Goal: Information Seeking & Learning: Learn about a topic

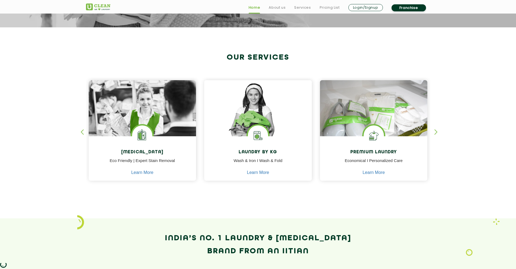
scroll to position [190, 0]
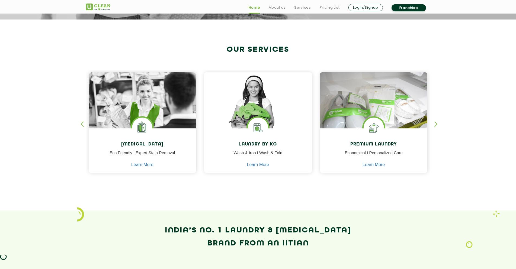
click at [436, 120] on section "Our Services [MEDICAL_DATA] Eco Friendly | Expert Stain Removal Learn More [MED…" at bounding box center [258, 115] width 516 height 191
click at [436, 124] on div "button" at bounding box center [438, 128] width 8 height 15
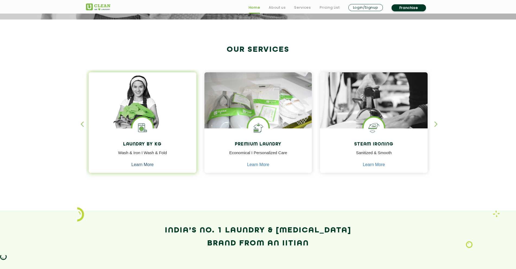
click at [144, 164] on link "Learn More" at bounding box center [142, 164] width 22 height 5
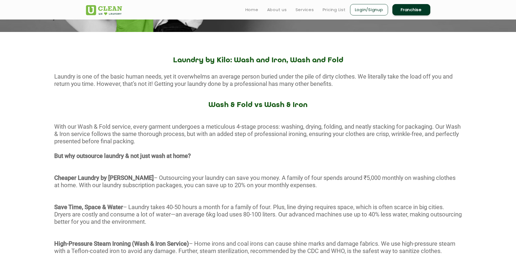
scroll to position [135, 0]
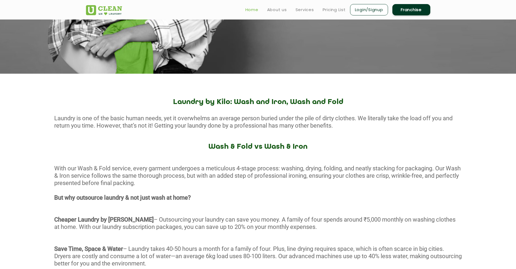
click at [251, 8] on link "Home" at bounding box center [251, 10] width 13 height 7
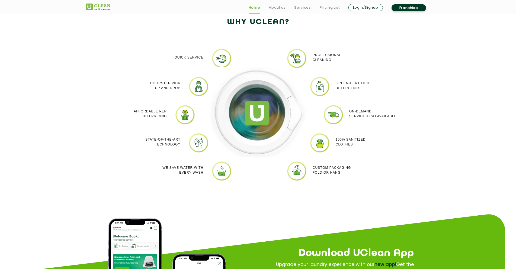
scroll to position [488, 0]
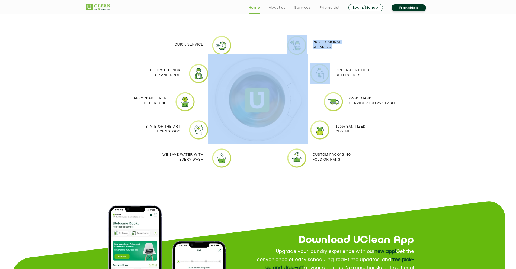
drag, startPoint x: 301, startPoint y: 70, endPoint x: 252, endPoint y: 76, distance: 49.2
click at [252, 76] on div "Quick Service Doorstep Pick up and Drop Affordable per kilo pricing State-of-th…" at bounding box center [258, 105] width 352 height 157
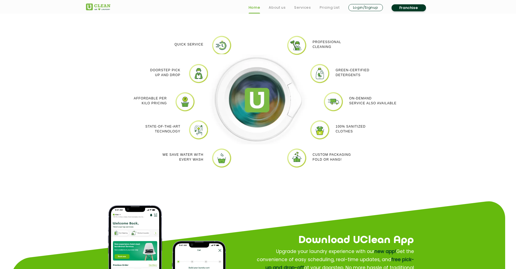
click at [515, 119] on section "Why Uclean? Quick Service Doorstep Pick up and Drop Affordable per kilo pricing…" at bounding box center [258, 93] width 516 height 233
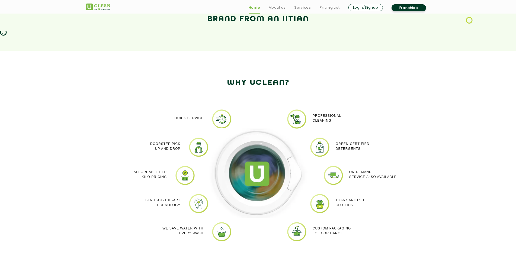
scroll to position [434, 0]
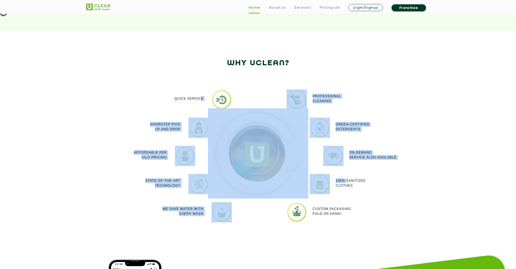
drag, startPoint x: 243, startPoint y: 104, endPoint x: 352, endPoint y: 175, distance: 130.7
click at [344, 177] on div "Quick Service Doorstep Pick up and Drop Affordable per kilo pricing State-of-th…" at bounding box center [258, 159] width 352 height 157
click at [405, 169] on div "Professional cleaning Green-Certified Detergents On-demand service also availab…" at bounding box center [366, 159] width 108 height 141
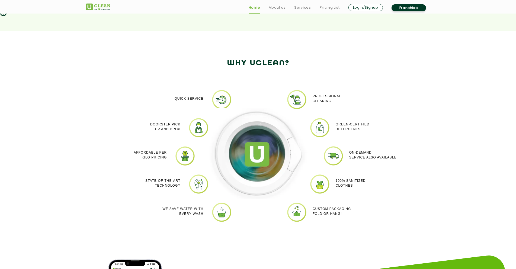
drag, startPoint x: 271, startPoint y: 113, endPoint x: 322, endPoint y: 205, distance: 105.5
click at [322, 205] on div "Quick Service Doorstep Pick up and Drop Affordable per kilo pricing State-of-th…" at bounding box center [258, 159] width 352 height 157
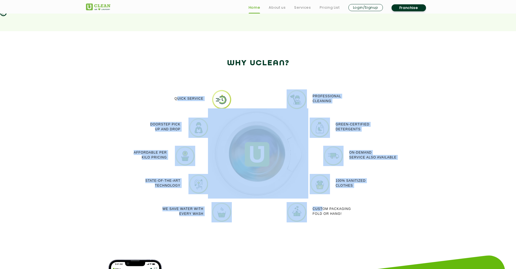
click at [322, 205] on div "Custom packaging Fold or Hang!" at bounding box center [347, 211] width 70 height 18
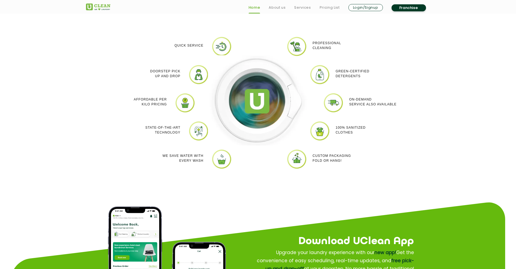
scroll to position [488, 0]
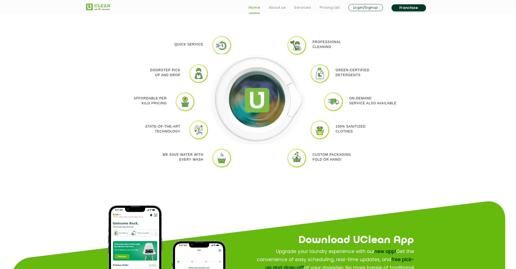
drag, startPoint x: 277, startPoint y: 179, endPoint x: 473, endPoint y: 129, distance: 202.5
click at [473, 129] on section "Why Uclean? Quick Service Doorstep Pick up and Drop Affordable per kilo pricing…" at bounding box center [258, 93] width 516 height 233
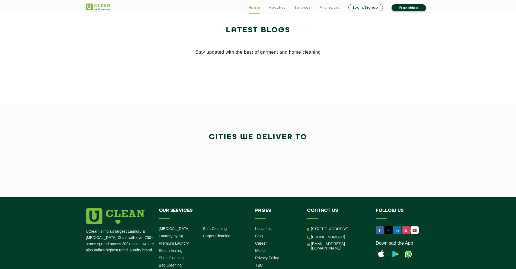
scroll to position [1104, 0]
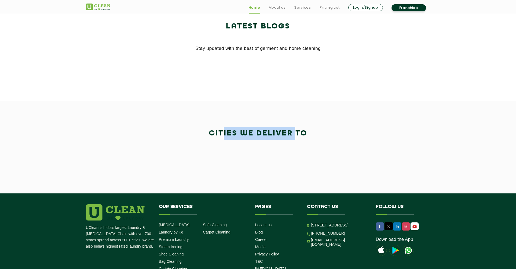
drag, startPoint x: 310, startPoint y: 133, endPoint x: 325, endPoint y: 133, distance: 14.9
click at [324, 133] on h2 "Cities We Deliver to" at bounding box center [258, 133] width 344 height 13
click at [325, 133] on h2 "Cities We Deliver to" at bounding box center [258, 133] width 344 height 13
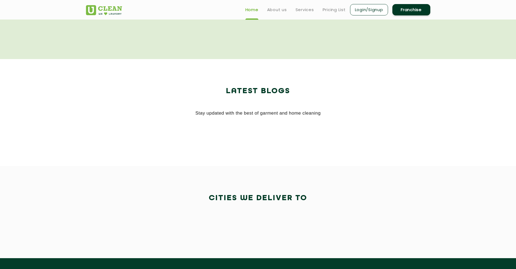
scroll to position [942, 0]
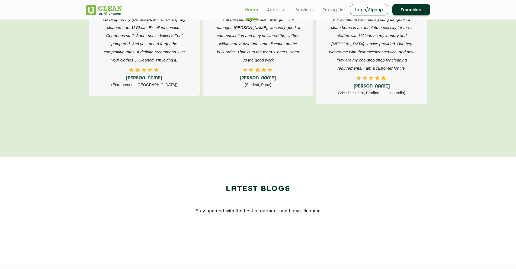
click at [257, 13] on ul "Home About us Services Pricing List Login/Signup Franchise" at bounding box center [335, 9] width 189 height 13
click at [254, 7] on link "Home" at bounding box center [251, 10] width 13 height 7
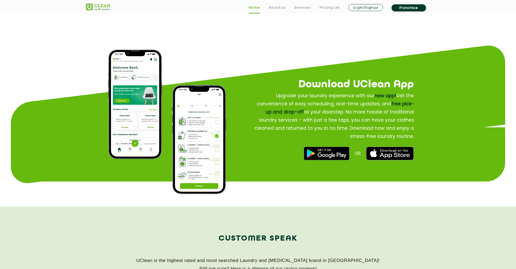
scroll to position [752, 0]
